Goal: Task Accomplishment & Management: Manage account settings

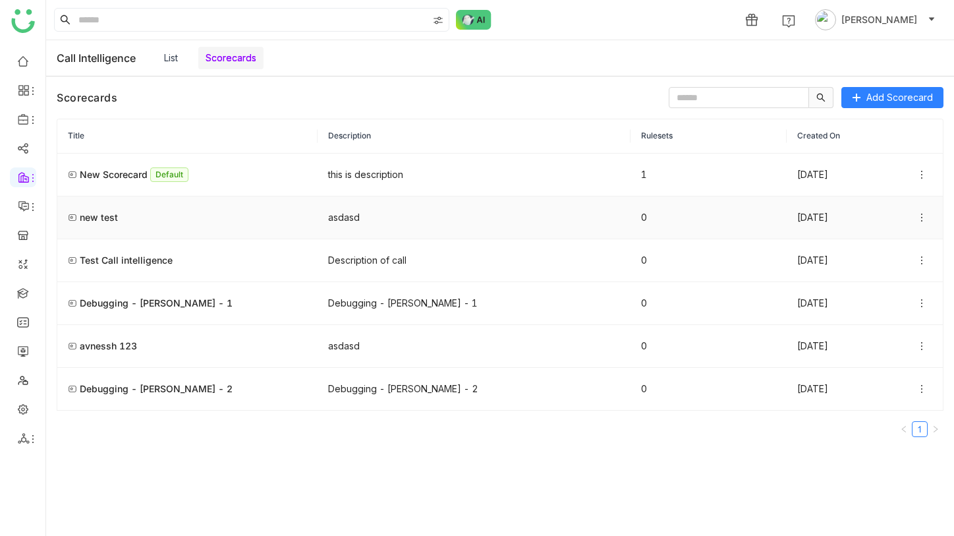
drag, startPoint x: 126, startPoint y: 174, endPoint x: 235, endPoint y: 233, distance: 123.2
click at [235, 233] on tbody "New Scorecard Default this is description 1 29 Aug 2025 new test asdasd 0 01 Se…" at bounding box center [499, 282] width 885 height 257
click at [924, 177] on icon at bounding box center [921, 174] width 11 height 11
click at [914, 254] on span "Priority: Move Down" at bounding box center [881, 251] width 88 height 14
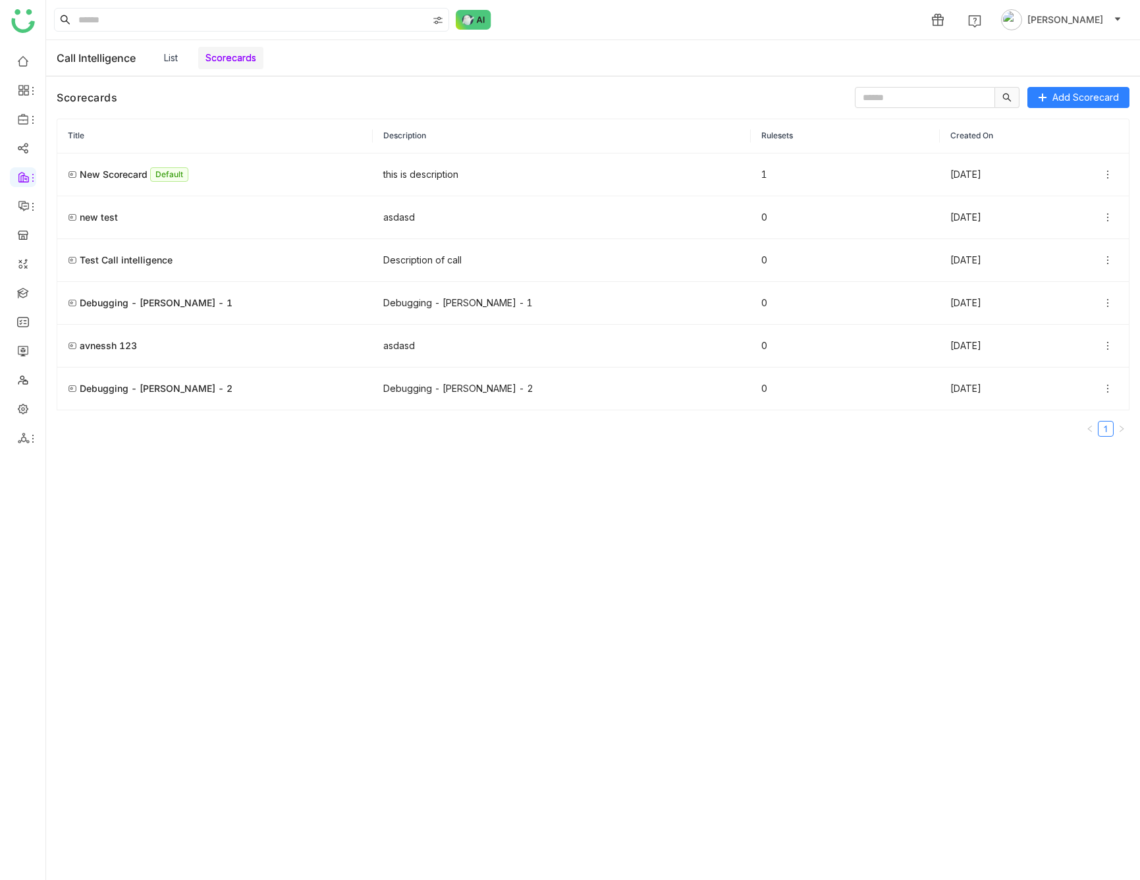
click at [953, 174] on icon at bounding box center [1107, 175] width 1 height 8
click at [953, 220] on icon at bounding box center [1108, 217] width 11 height 11
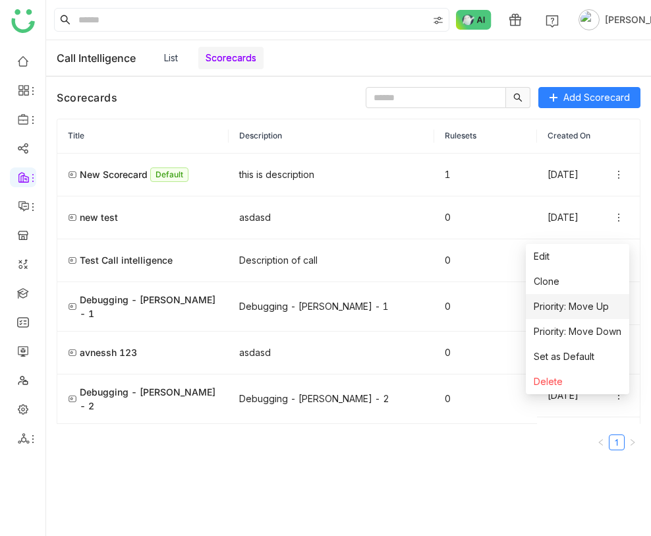
click at [596, 304] on span "Priority: Move Up" at bounding box center [571, 306] width 75 height 14
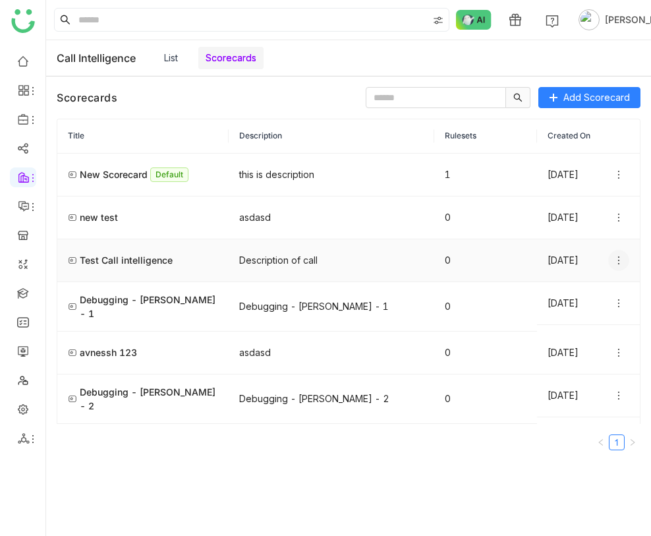
click at [620, 266] on icon at bounding box center [618, 260] width 11 height 11
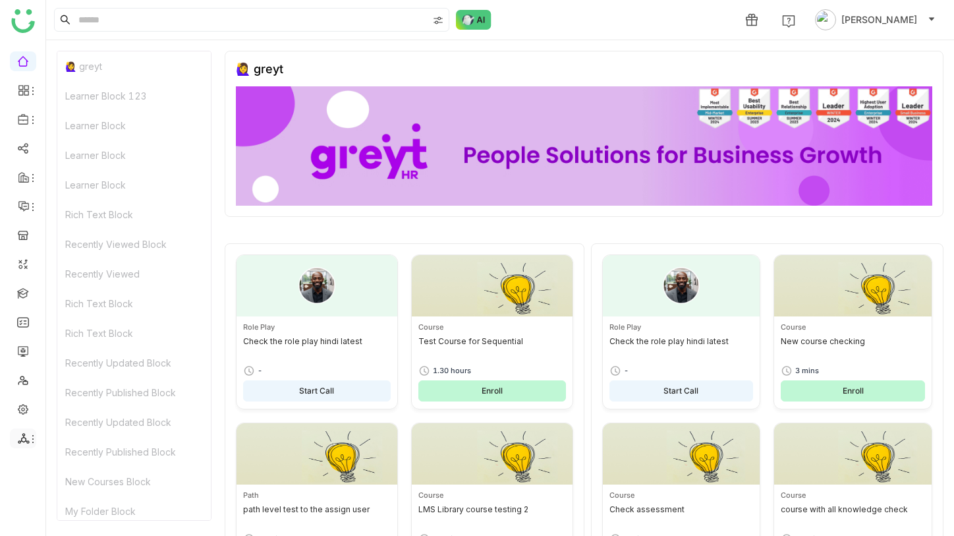
click at [26, 438] on icon at bounding box center [24, 438] width 12 height 12
click at [70, 422] on link "List" at bounding box center [94, 417] width 91 height 9
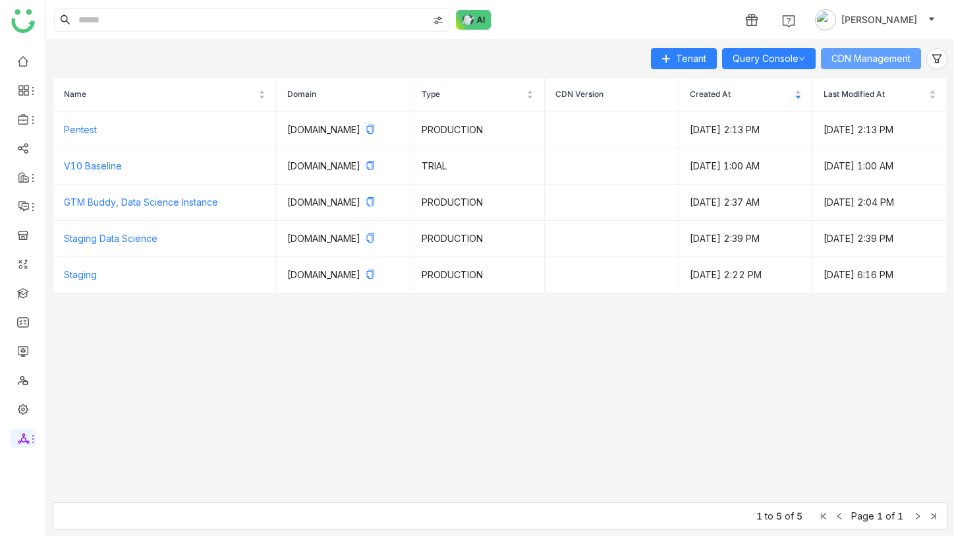
click at [835, 54] on span "CDN Management" at bounding box center [870, 58] width 79 height 14
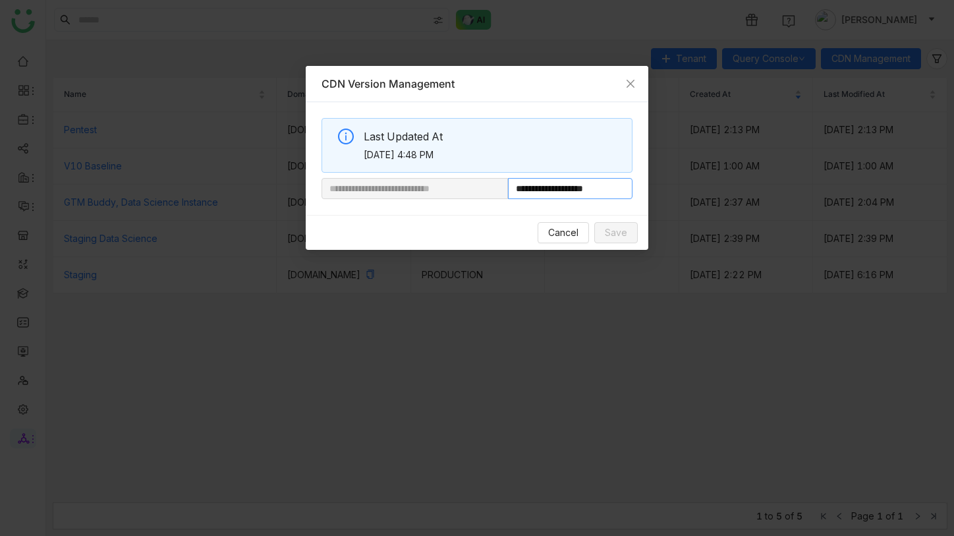
drag, startPoint x: 553, startPoint y: 188, endPoint x: 640, endPoint y: 194, distance: 87.1
click at [640, 194] on div "**********" at bounding box center [477, 158] width 343 height 113
paste input "******"
type input "**********"
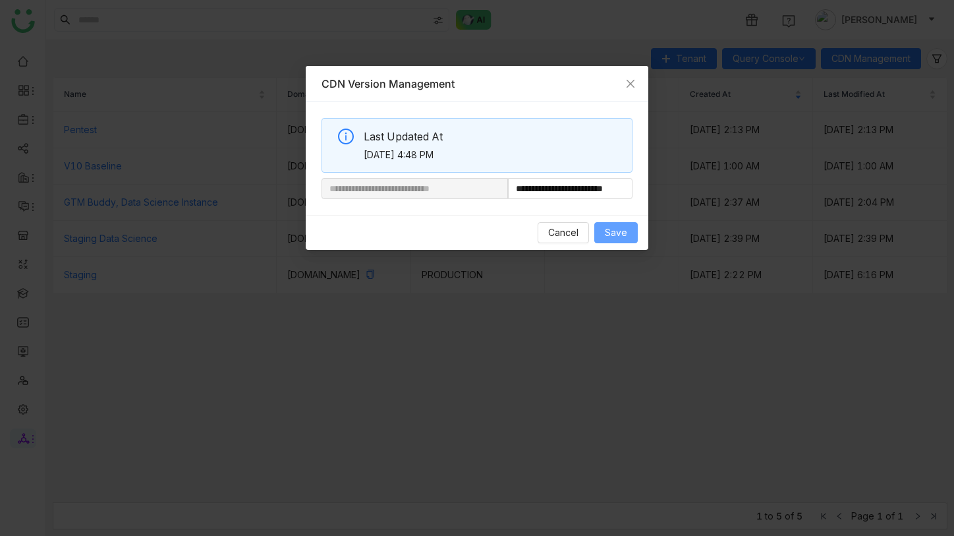
scroll to position [0, 0]
click at [615, 231] on span "Save" at bounding box center [616, 232] width 22 height 14
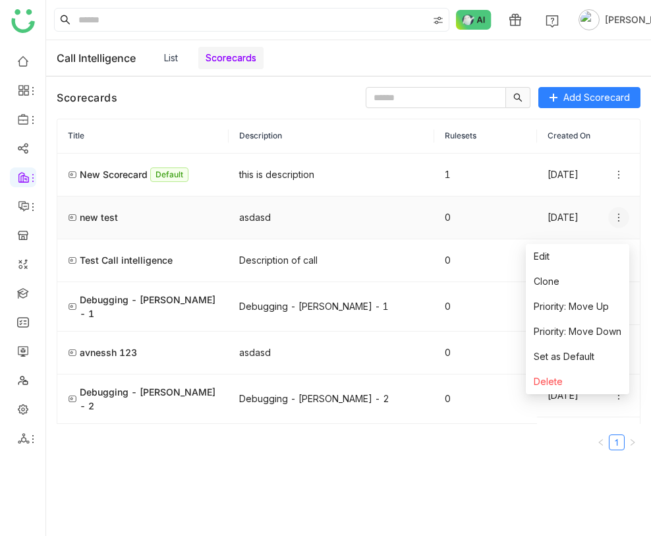
click at [619, 223] on icon at bounding box center [618, 217] width 11 height 11
click at [609, 301] on li "Priority: Move Up" at bounding box center [577, 306] width 103 height 25
click at [606, 329] on span "Priority: Move Down" at bounding box center [578, 331] width 88 height 14
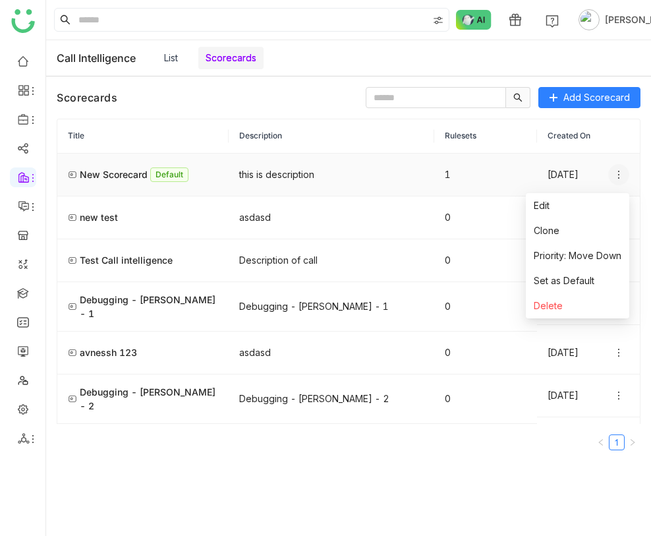
click at [614, 175] on icon at bounding box center [618, 174] width 11 height 11
click at [595, 249] on span "Priority: Move Down" at bounding box center [578, 255] width 88 height 14
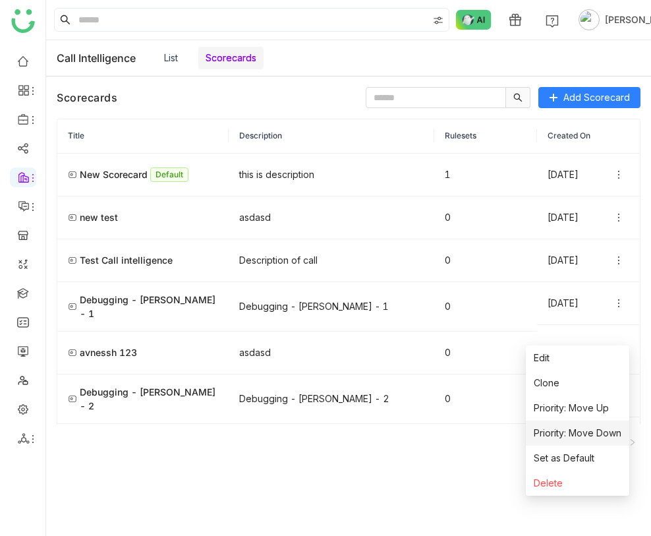
click at [597, 430] on span "Priority: Move Down" at bounding box center [578, 433] width 88 height 14
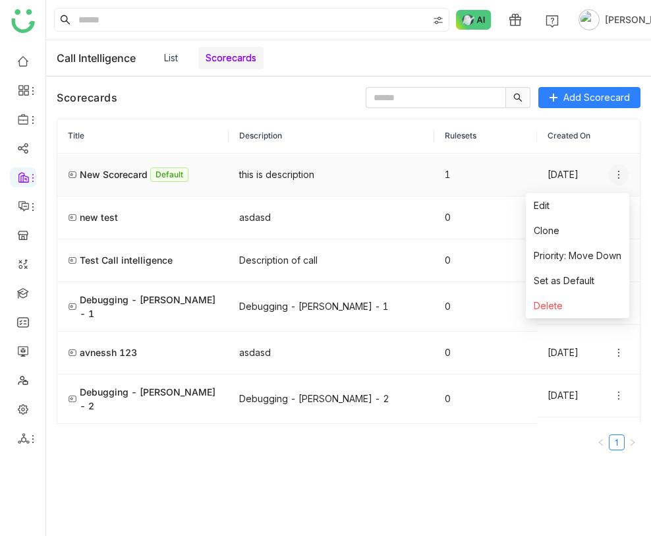
click at [619, 180] on icon at bounding box center [618, 174] width 11 height 11
click at [603, 261] on span "Priority: Move Down" at bounding box center [578, 255] width 88 height 14
click at [600, 253] on span "Priority: Move Down" at bounding box center [578, 255] width 88 height 14
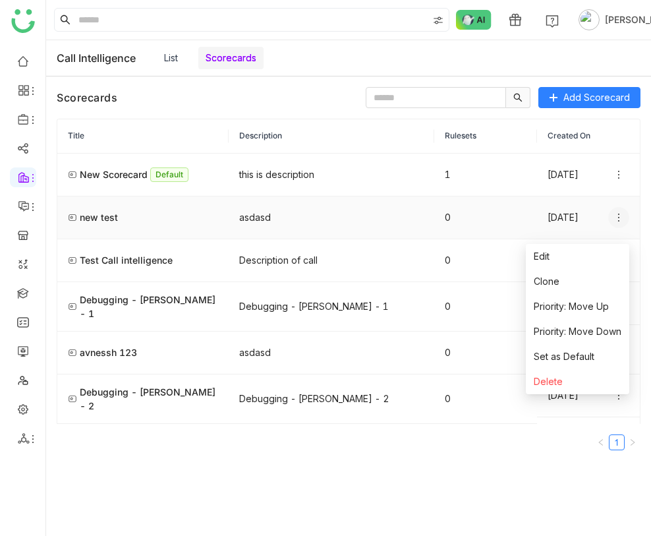
click at [616, 223] on icon at bounding box center [618, 217] width 11 height 11
click at [613, 305] on li "Priority: Move Up" at bounding box center [577, 306] width 103 height 25
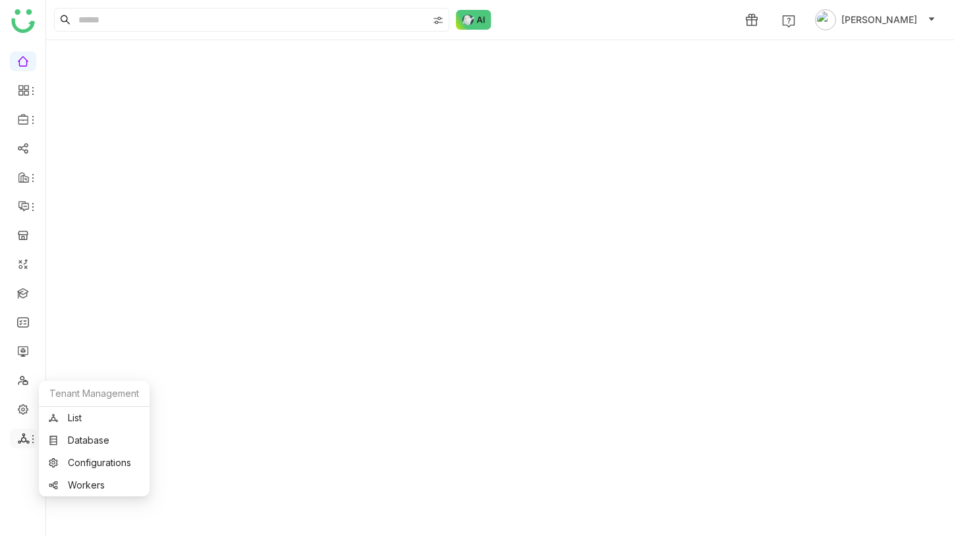
click at [24, 437] on icon at bounding box center [23, 438] width 11 height 11
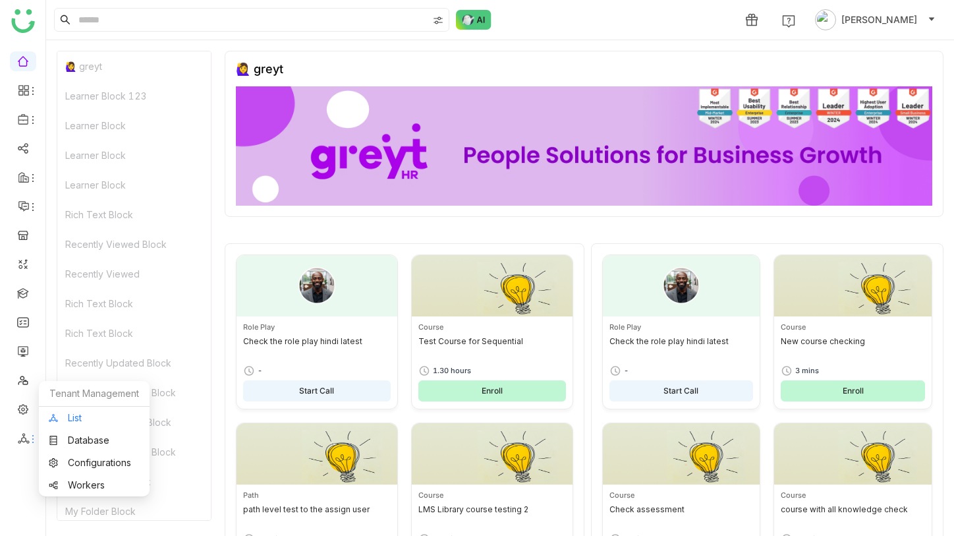
click at [75, 421] on link "List" at bounding box center [94, 417] width 91 height 9
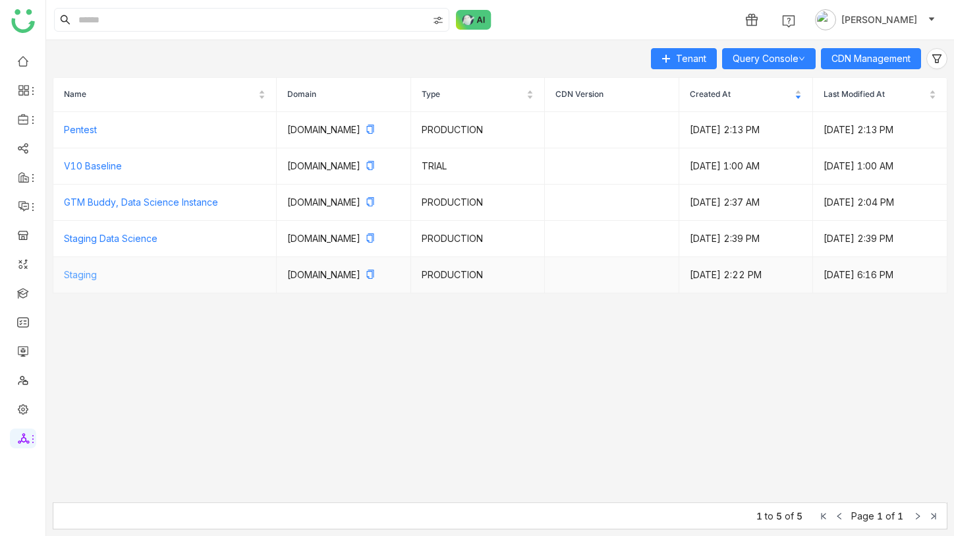
click at [90, 280] on link "Staging" at bounding box center [80, 274] width 33 height 11
click at [802, 60] on link "Query Console" at bounding box center [769, 58] width 72 height 11
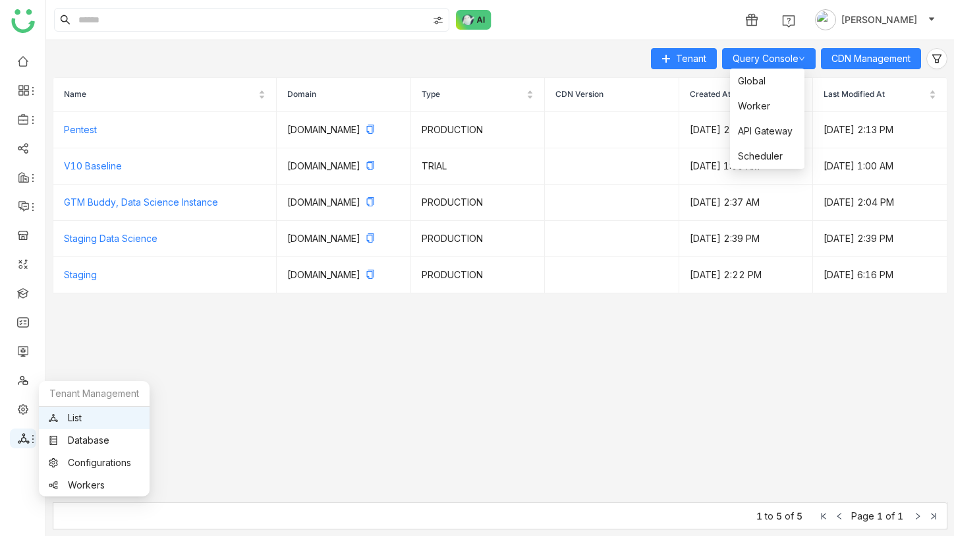
click at [28, 435] on icon at bounding box center [33, 438] width 11 height 11
click at [78, 459] on link "Configurations" at bounding box center [94, 462] width 91 height 9
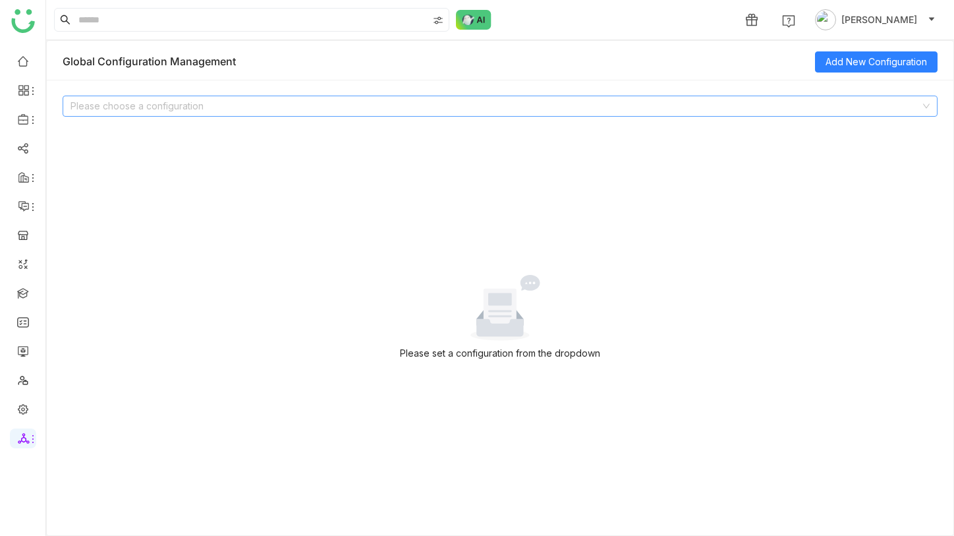
click at [322, 103] on input at bounding box center [495, 106] width 850 height 20
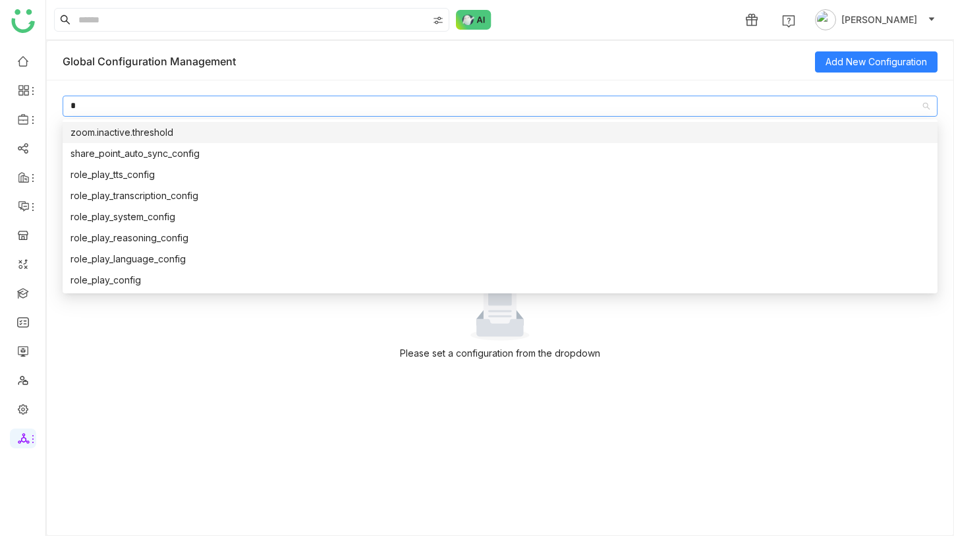
type input "**"
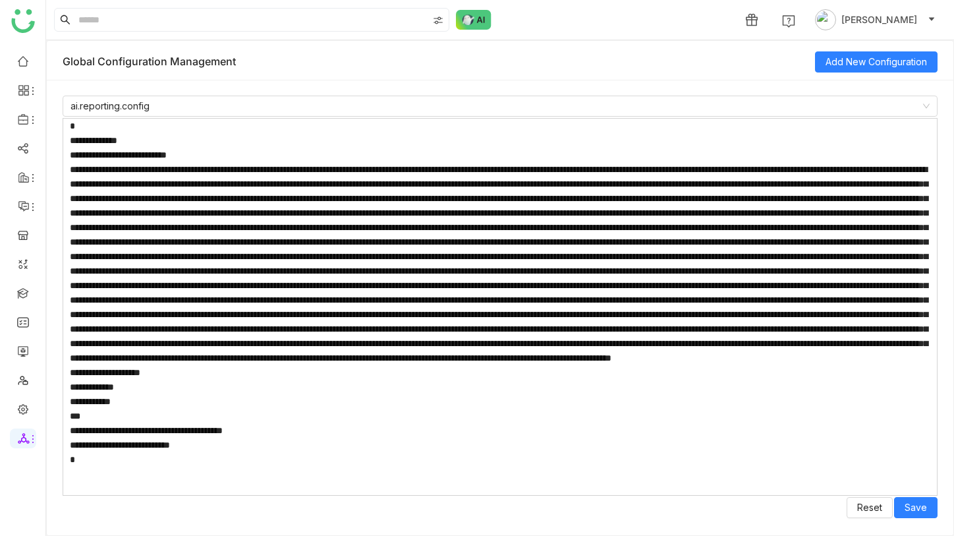
click at [181, 151] on textarea at bounding box center [500, 306] width 875 height 377
click at [207, 156] on textarea at bounding box center [500, 306] width 875 height 377
click at [28, 432] on icon at bounding box center [24, 438] width 12 height 12
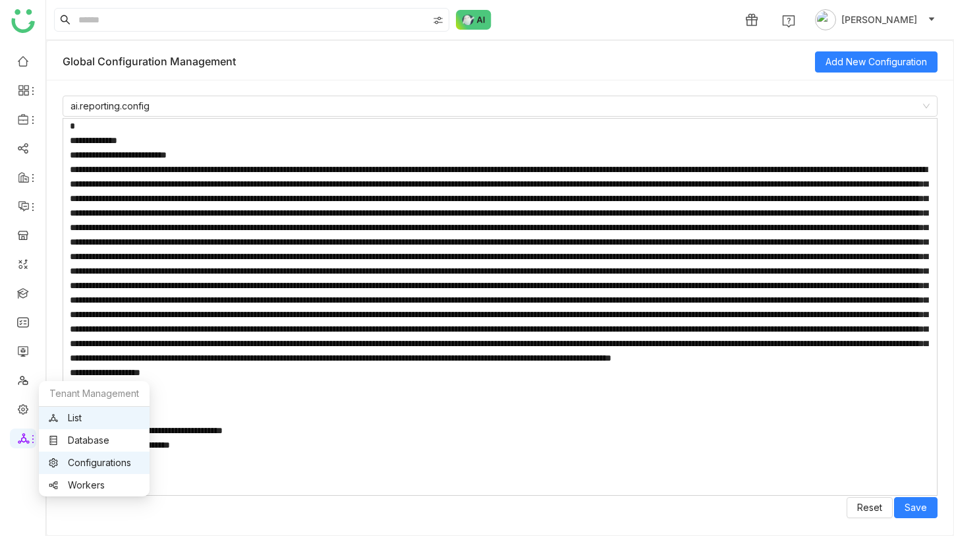
click at [70, 421] on link "List" at bounding box center [94, 417] width 91 height 9
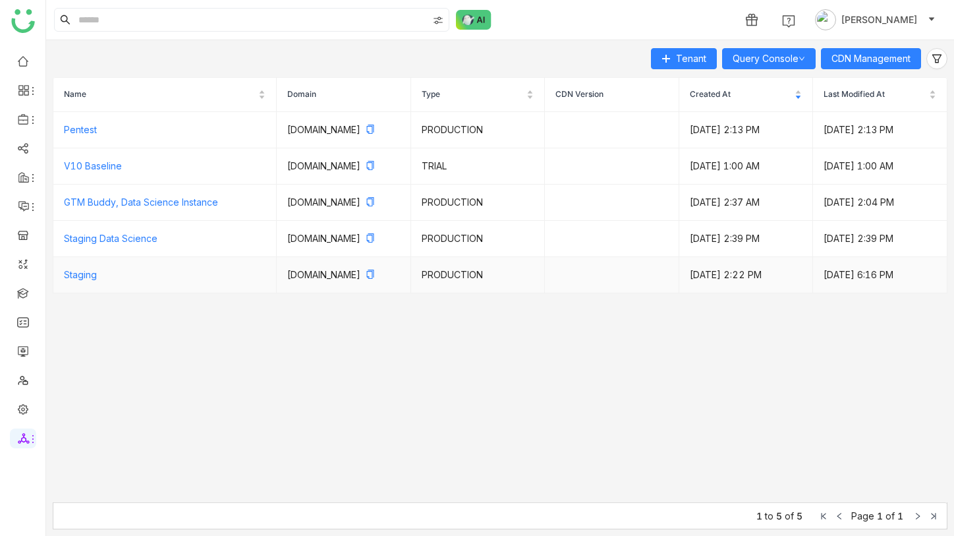
click at [89, 293] on td "Staging" at bounding box center [164, 275] width 223 height 36
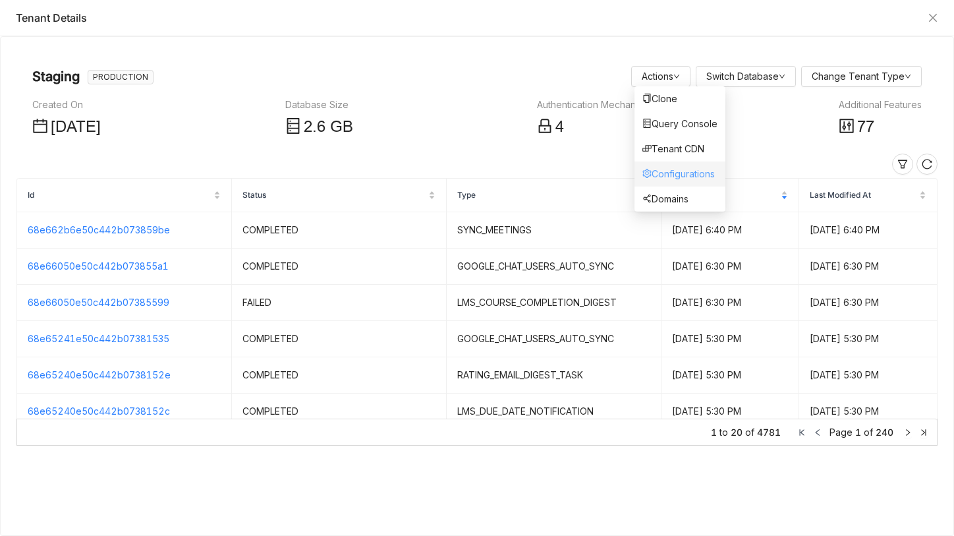
click at [695, 179] on link "Configurations" at bounding box center [678, 173] width 72 height 11
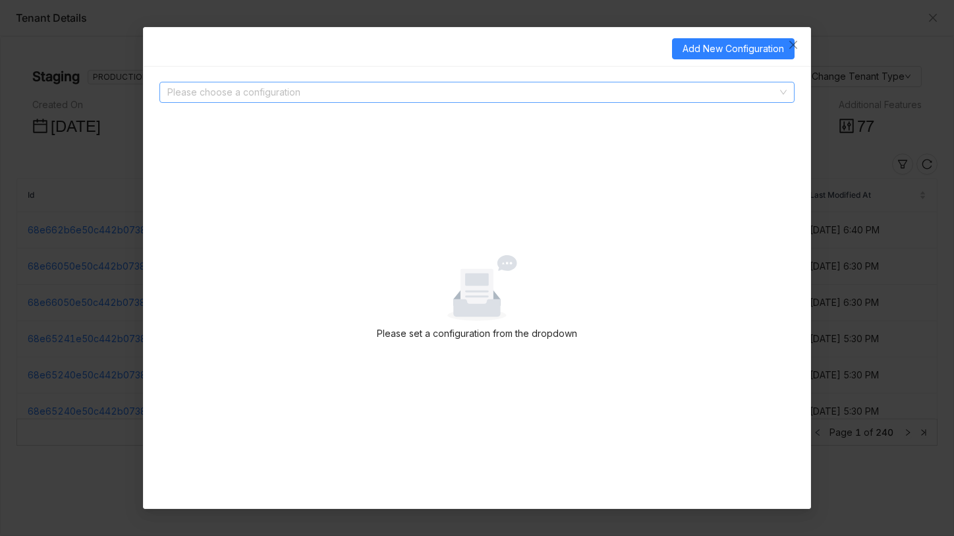
click at [553, 98] on input at bounding box center [472, 92] width 610 height 20
type input "***"
click at [881, 265] on nz-modal-container "Add New Configuration *** Please set a configuration from the dropdown" at bounding box center [477, 268] width 954 height 536
click at [150, 23] on nz-modal-container "Add New Configuration Please choose a configuration Please set a configuration …" at bounding box center [477, 268] width 954 height 536
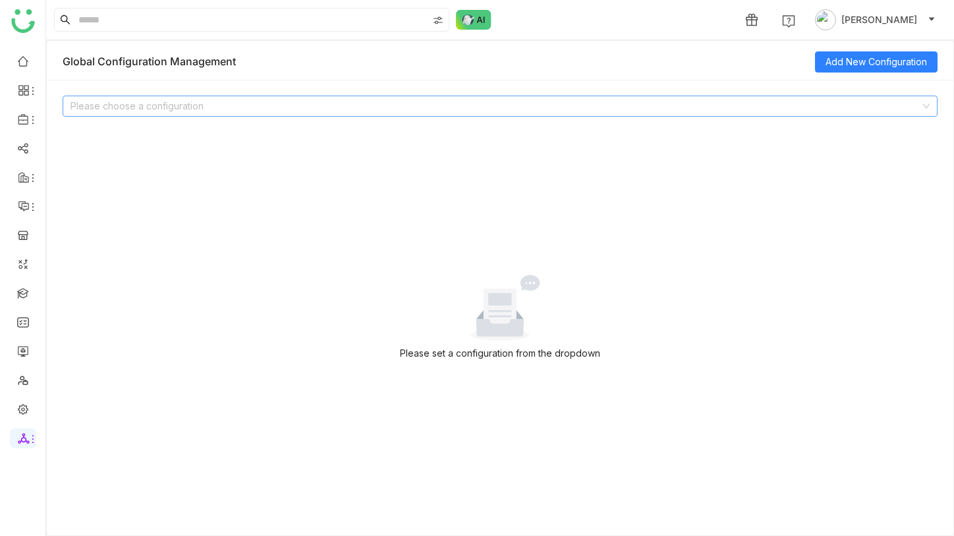
click at [227, 107] on input at bounding box center [495, 106] width 850 height 20
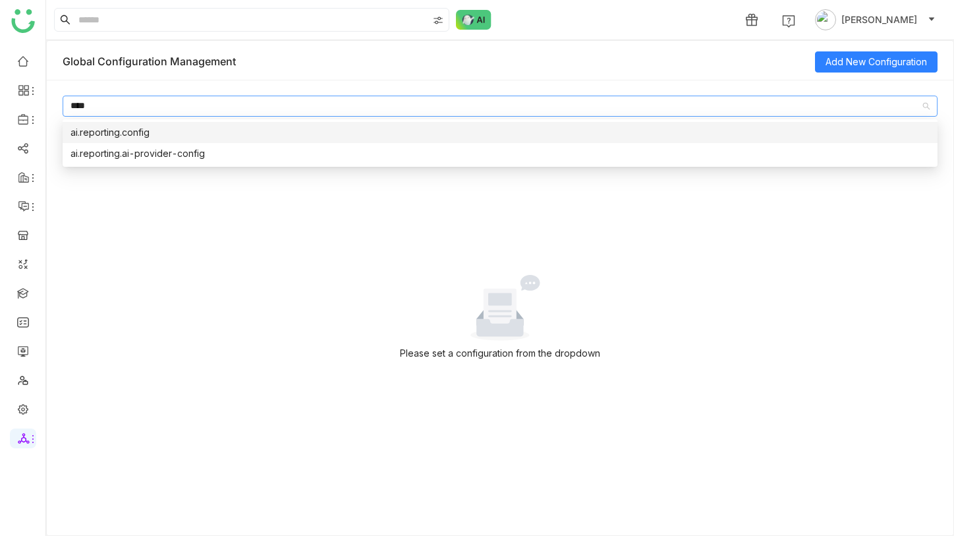
type input "****"
click at [228, 130] on div "ai.reporting.config" at bounding box center [499, 132] width 859 height 14
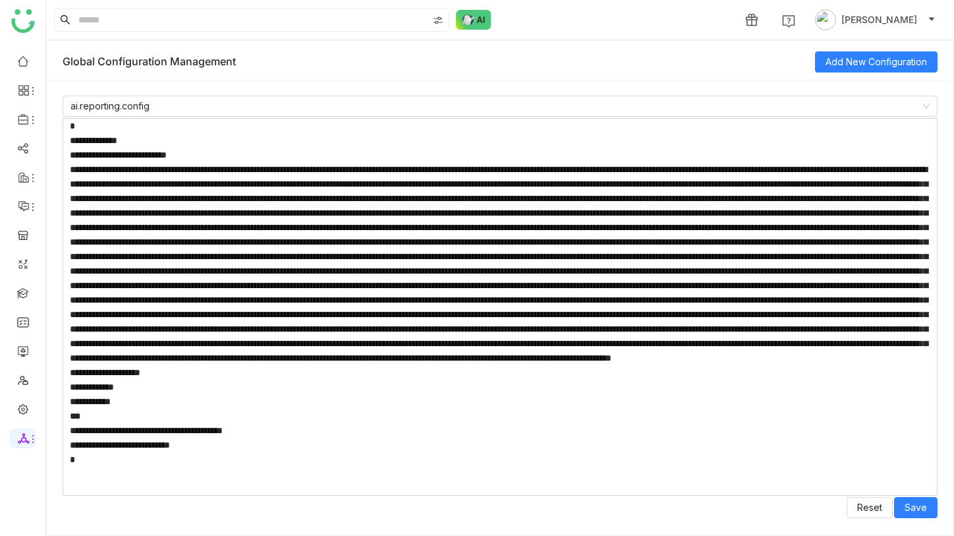
drag, startPoint x: 182, startPoint y: 154, endPoint x: 205, endPoint y: 154, distance: 23.1
click at [205, 154] on textarea at bounding box center [500, 306] width 875 height 377
drag, startPoint x: 206, startPoint y: 154, endPoint x: 179, endPoint y: 155, distance: 27.7
click at [179, 155] on textarea at bounding box center [500, 306] width 875 height 377
type textarea "**********"
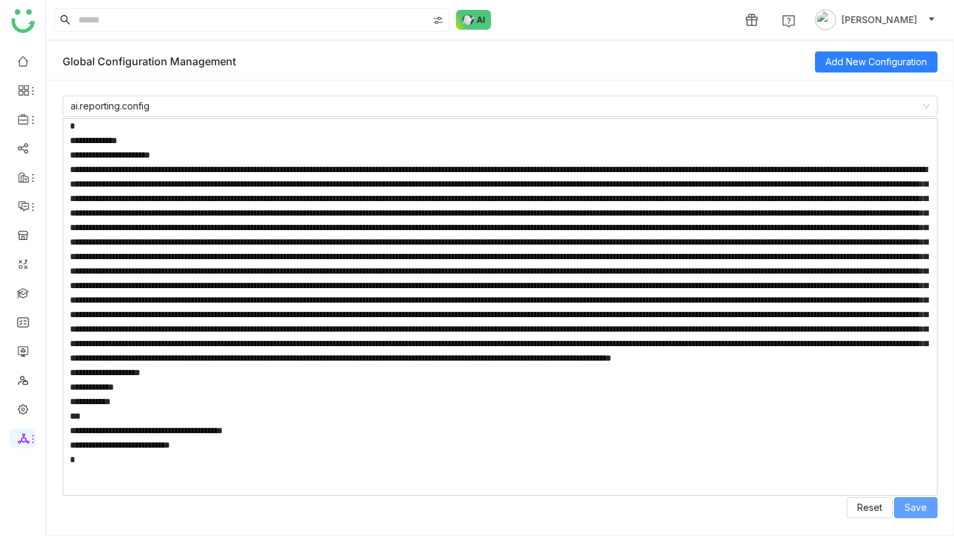
click at [920, 507] on span "Save" at bounding box center [916, 507] width 22 height 14
